Goal: Browse casually: Explore the website without a specific task or goal

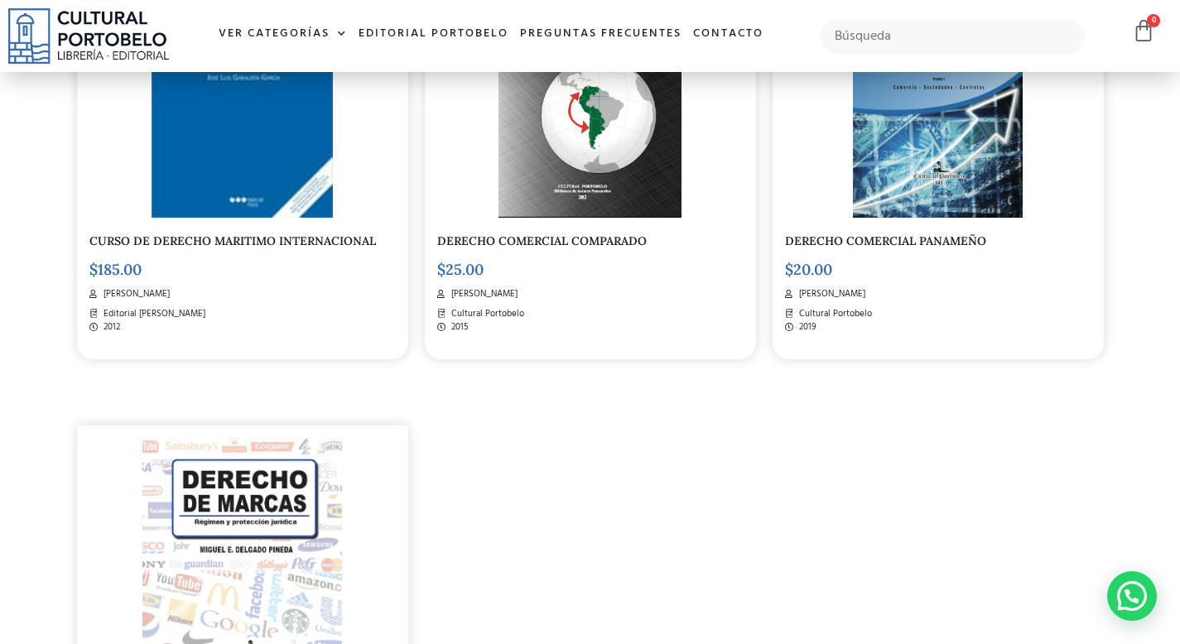
scroll to position [2875, 0]
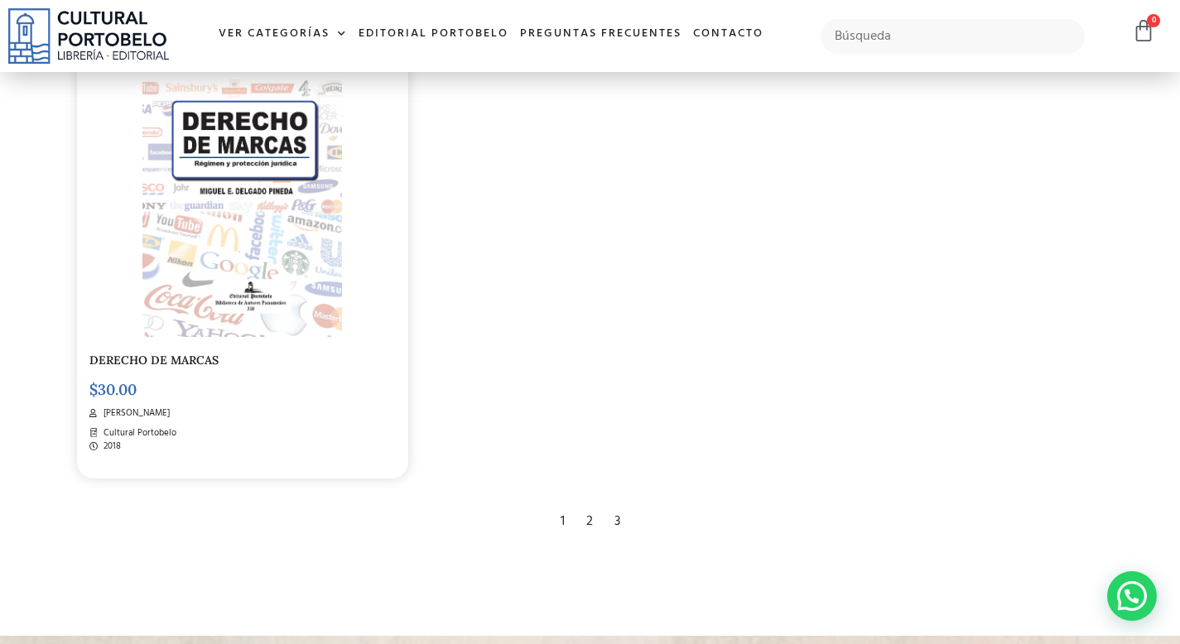
click at [589, 517] on div "2" at bounding box center [589, 521] width 23 height 36
click at [589, 510] on div "2" at bounding box center [589, 521] width 23 height 36
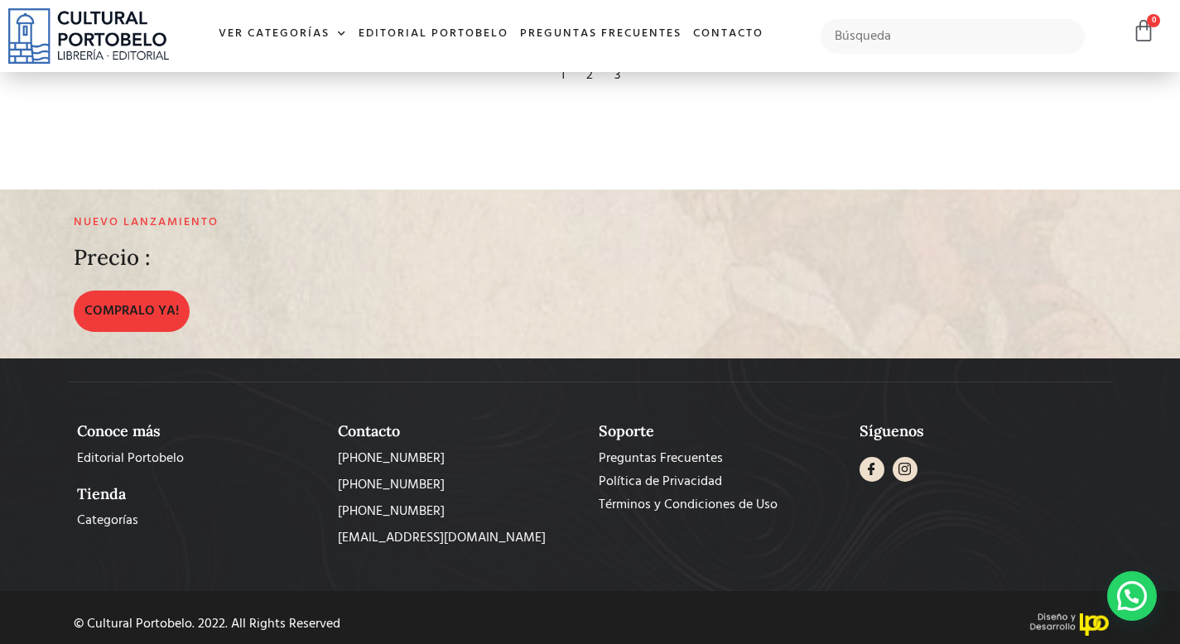
scroll to position [3325, 0]
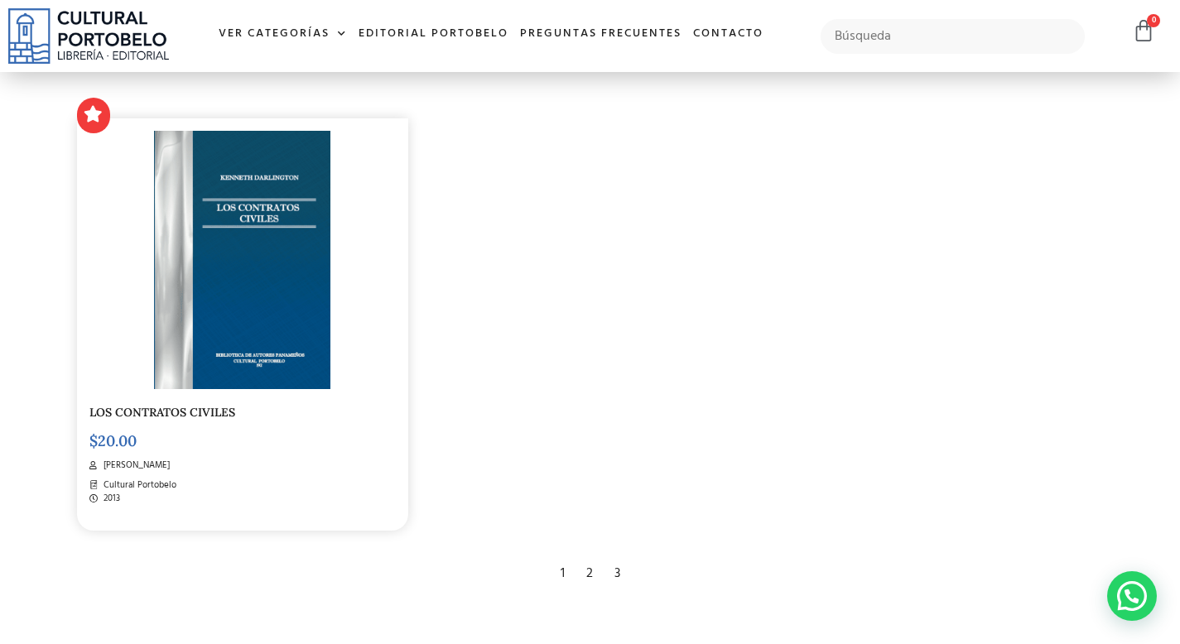
scroll to position [2879, 0]
click at [614, 560] on div "3" at bounding box center [617, 574] width 22 height 36
